Goal: Go to known website: Access a specific website the user already knows

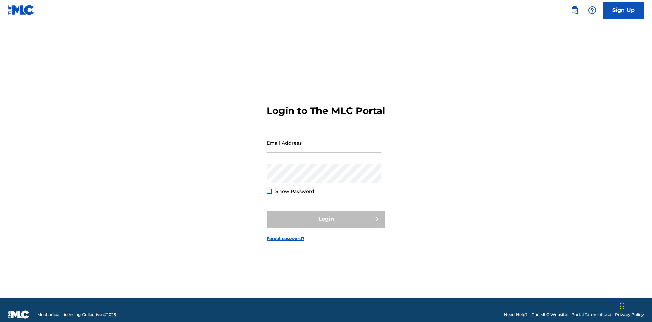
scroll to position [9, 0]
click at [324, 140] on input "Email Address" at bounding box center [323, 142] width 115 height 19
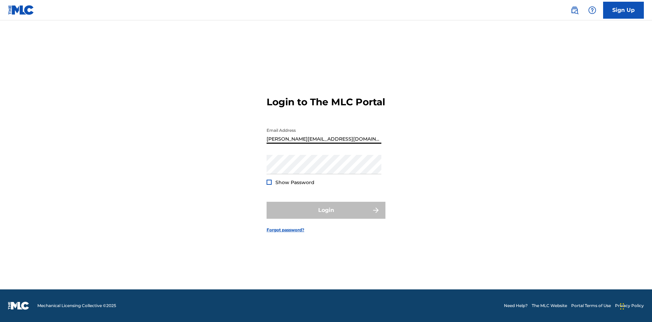
type input "[PERSON_NAME][EMAIL_ADDRESS][DOMAIN_NAME]"
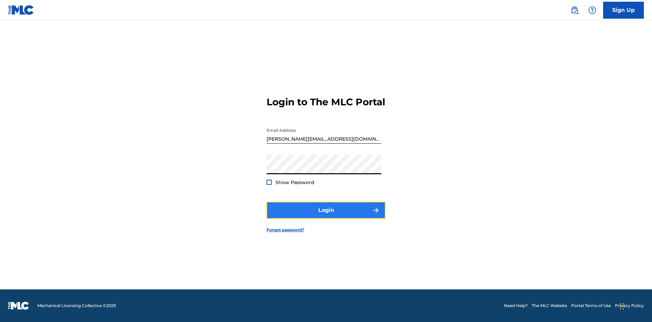
click at [326, 216] on button "Login" at bounding box center [325, 210] width 119 height 17
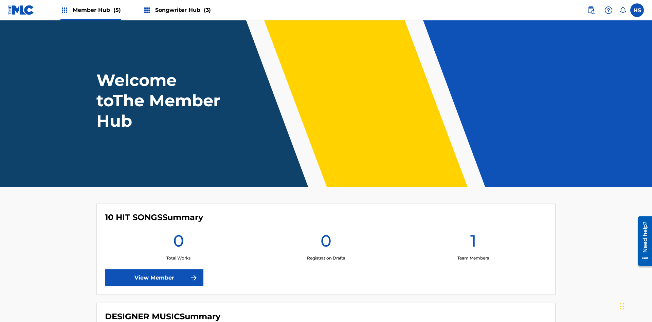
click at [182, 10] on span "Songwriter Hub (3)" at bounding box center [183, 10] width 56 height 8
